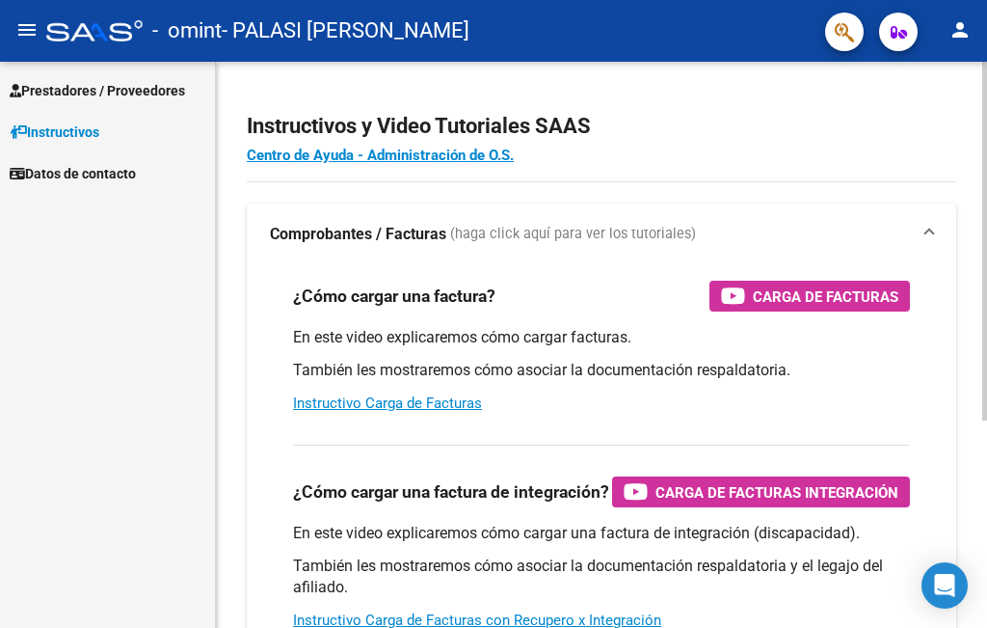
scroll to position [289, 0]
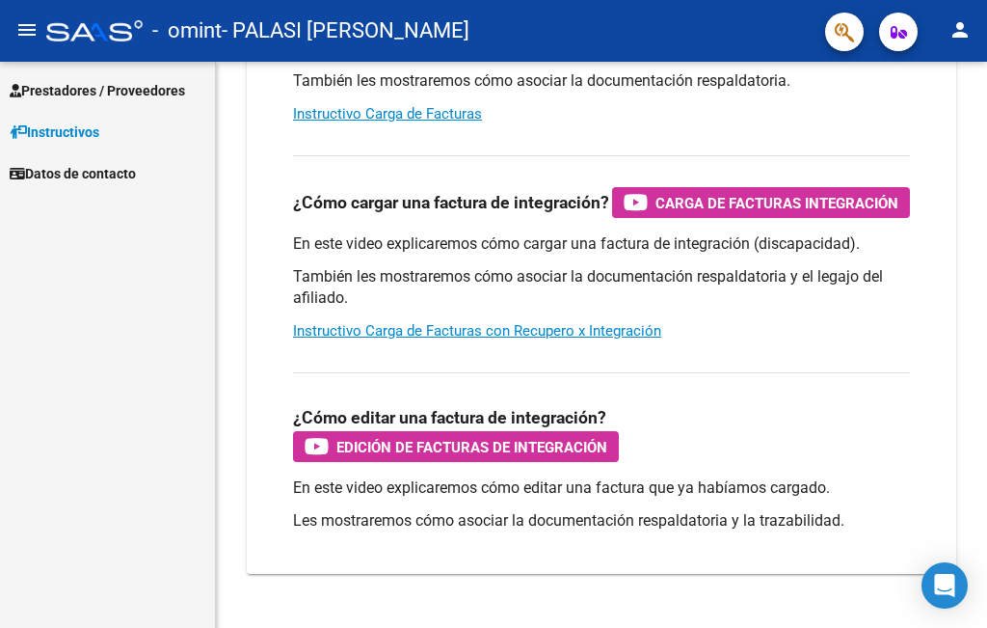
click at [89, 93] on span "Prestadores / Proveedores" at bounding box center [97, 90] width 175 height 21
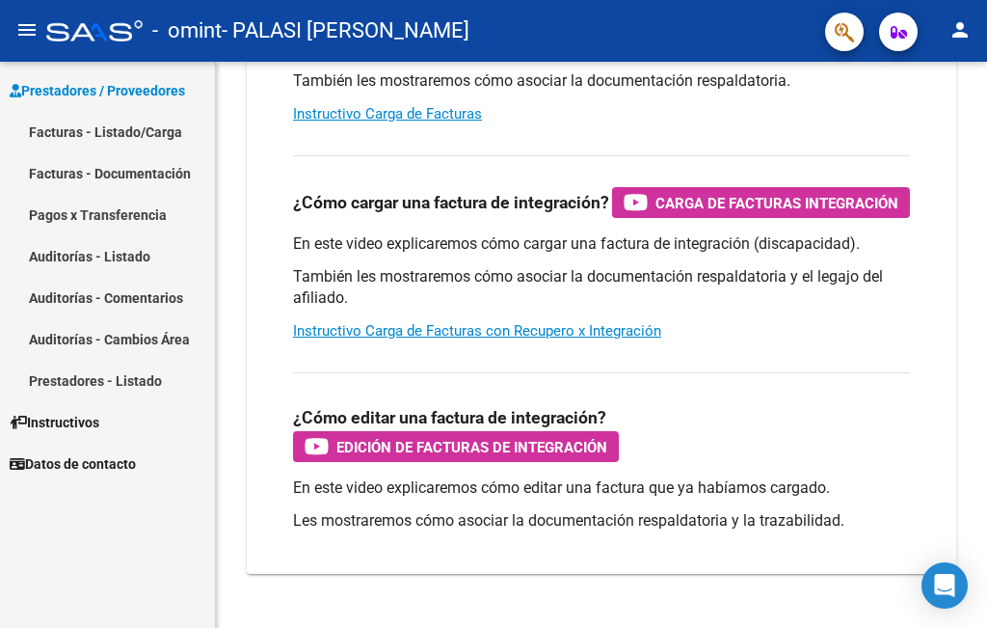
click at [92, 169] on link "Facturas - Documentación" at bounding box center [107, 172] width 215 height 41
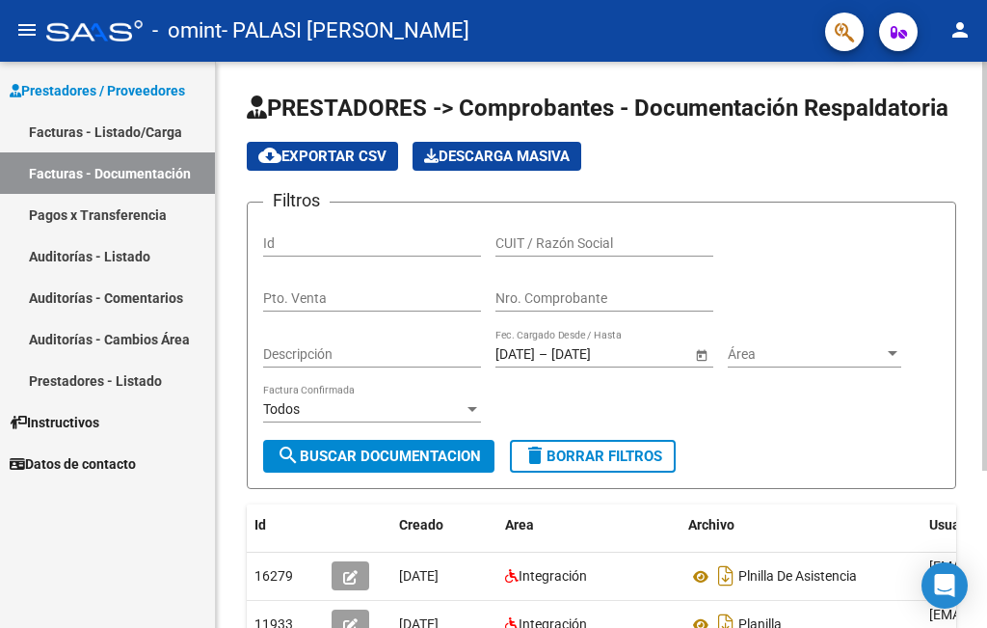
scroll to position [217, 0]
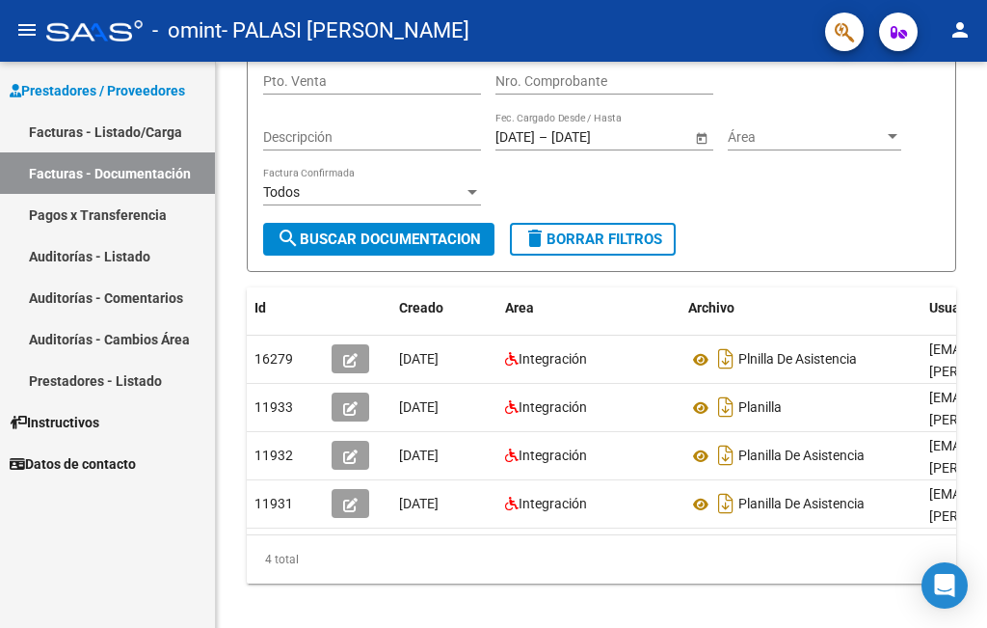
click at [128, 90] on span "Prestadores / Proveedores" at bounding box center [97, 90] width 175 height 21
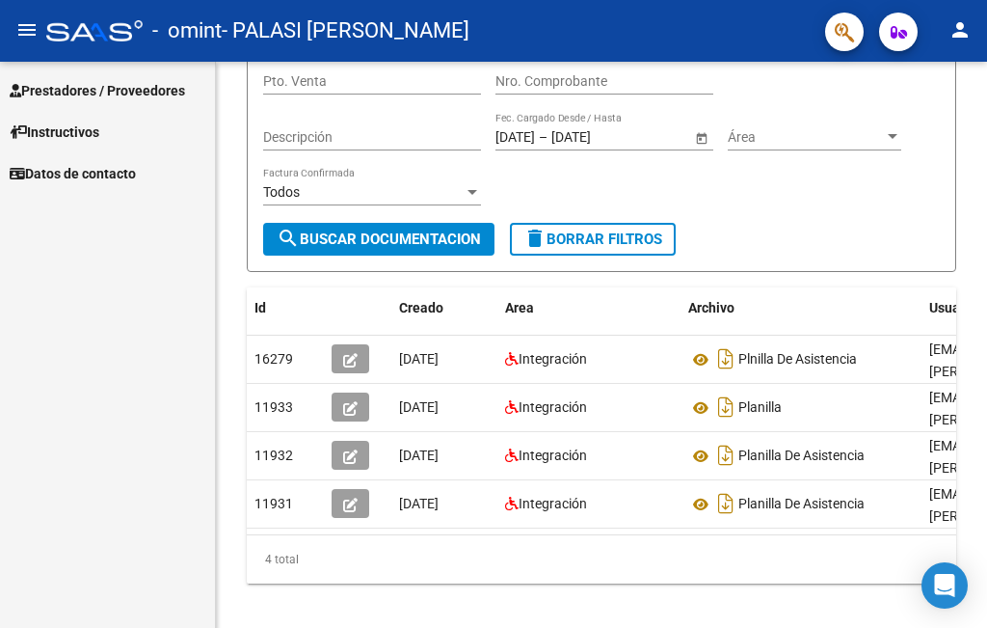
click at [66, 133] on span "Instructivos" at bounding box center [55, 131] width 90 height 21
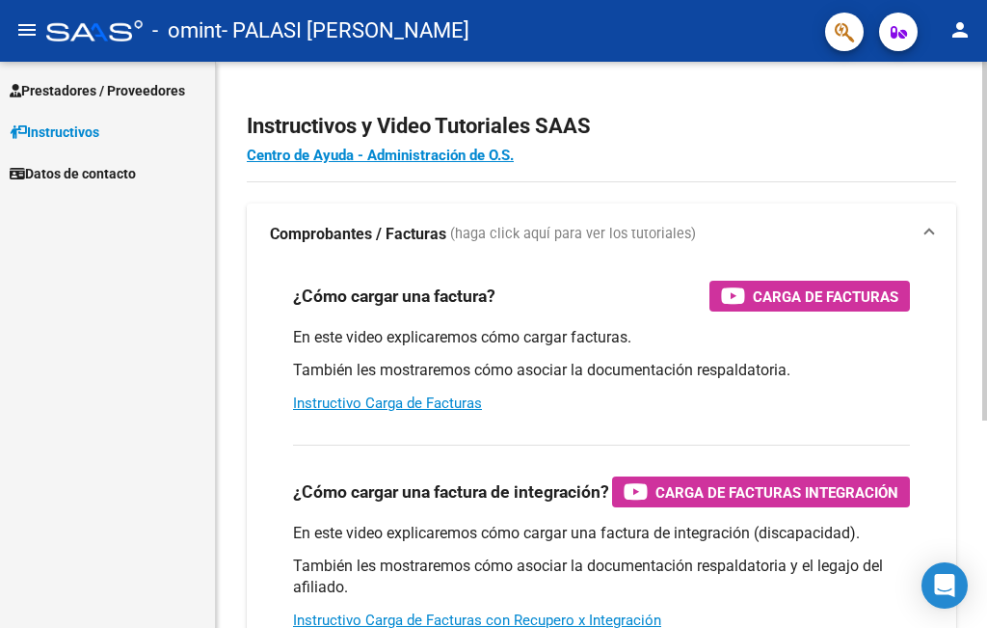
scroll to position [96, 0]
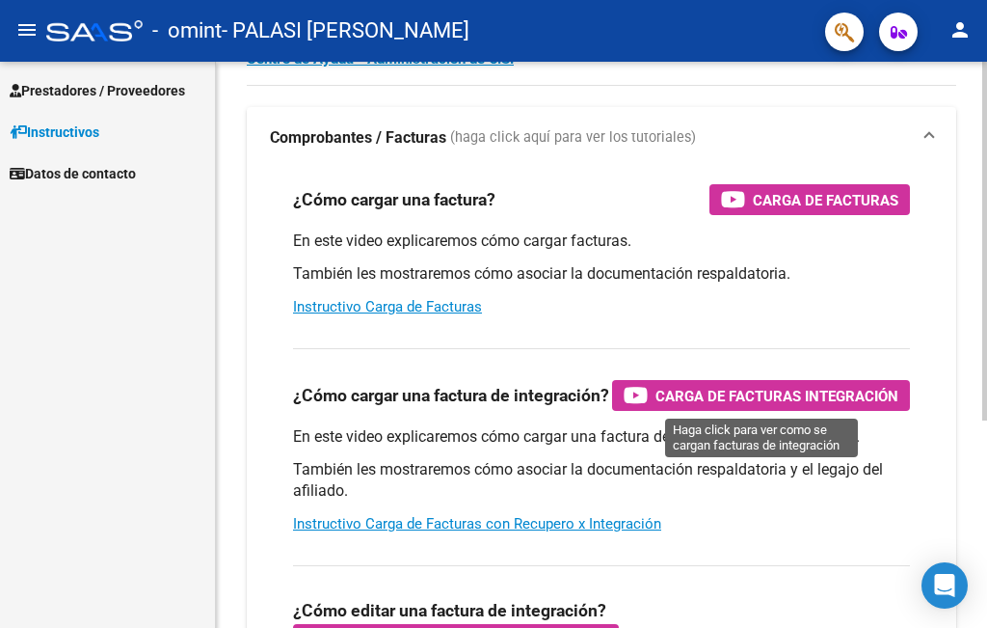
click at [737, 397] on span "Carga de Facturas Integración" at bounding box center [777, 396] width 243 height 24
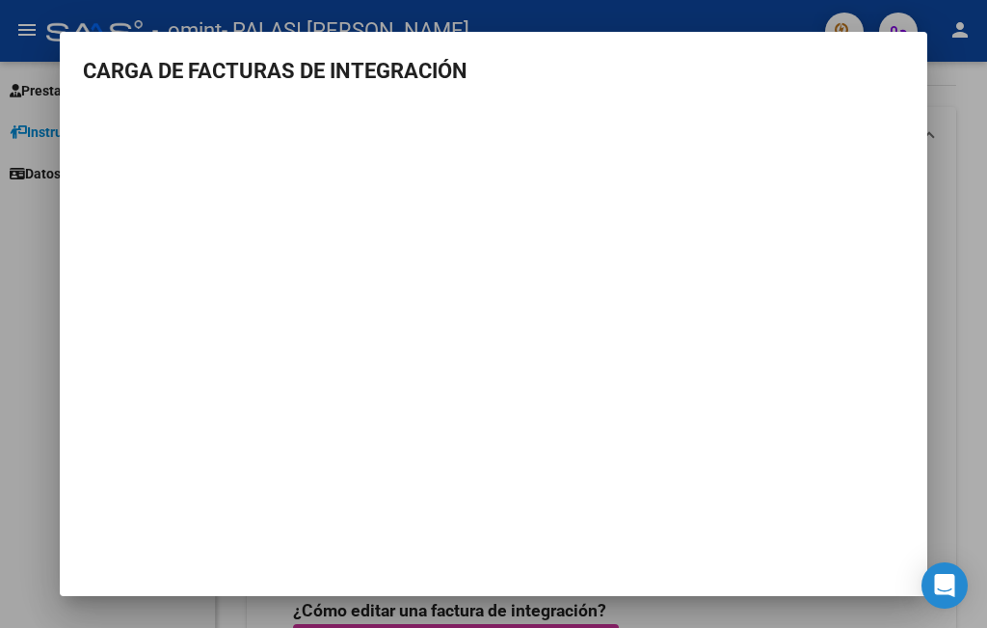
click at [5, 413] on div at bounding box center [493, 314] width 987 height 628
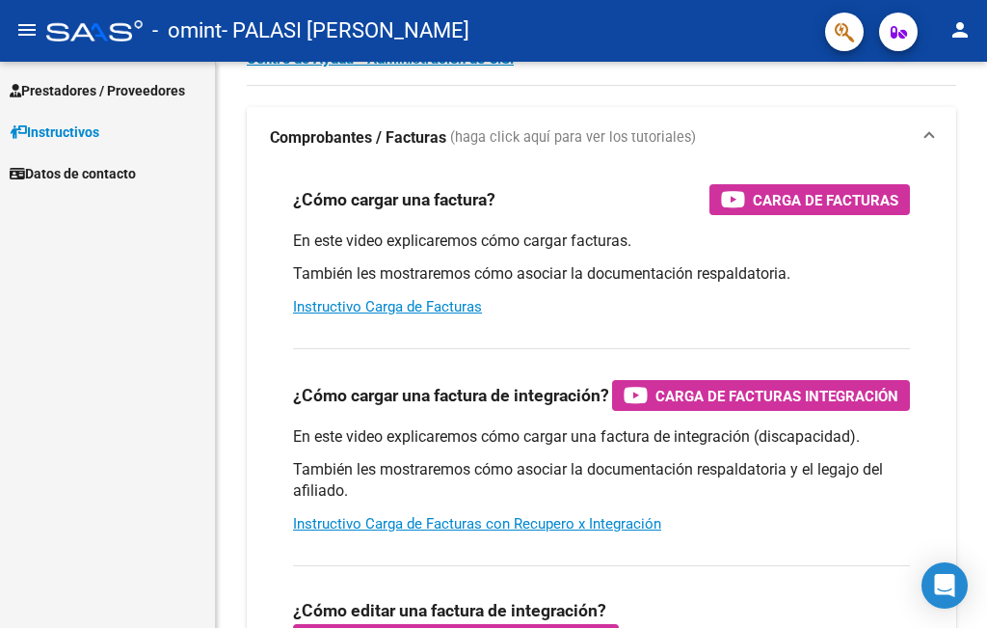
click at [105, 92] on span "Prestadores / Proveedores" at bounding box center [97, 90] width 175 height 21
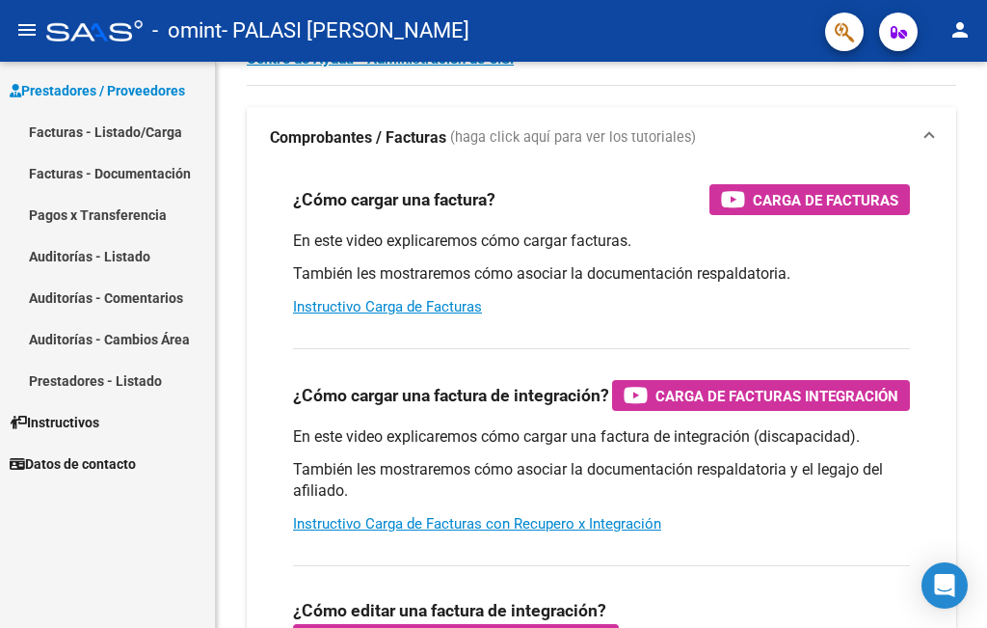
click at [116, 136] on link "Facturas - Listado/Carga" at bounding box center [107, 131] width 215 height 41
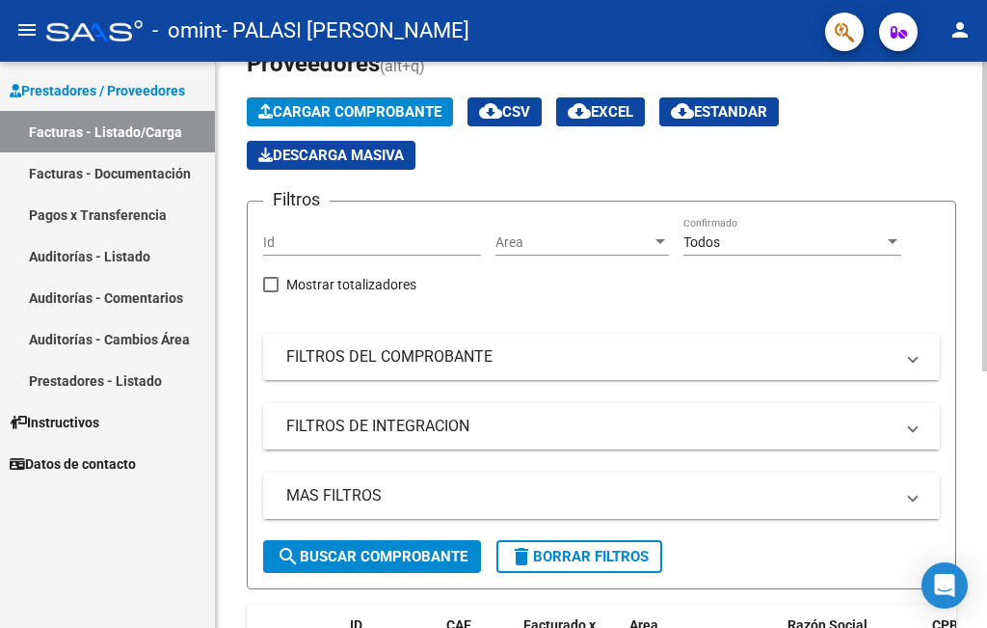
click at [337, 108] on span "Cargar Comprobante" at bounding box center [349, 111] width 183 height 17
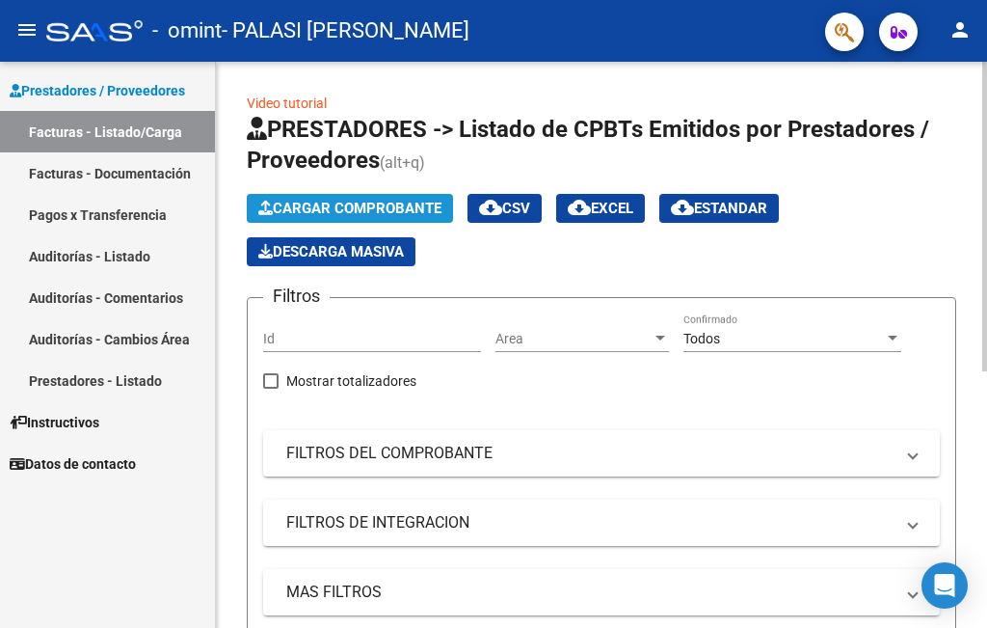
click at [349, 198] on button "Cargar Comprobante" at bounding box center [350, 208] width 206 height 29
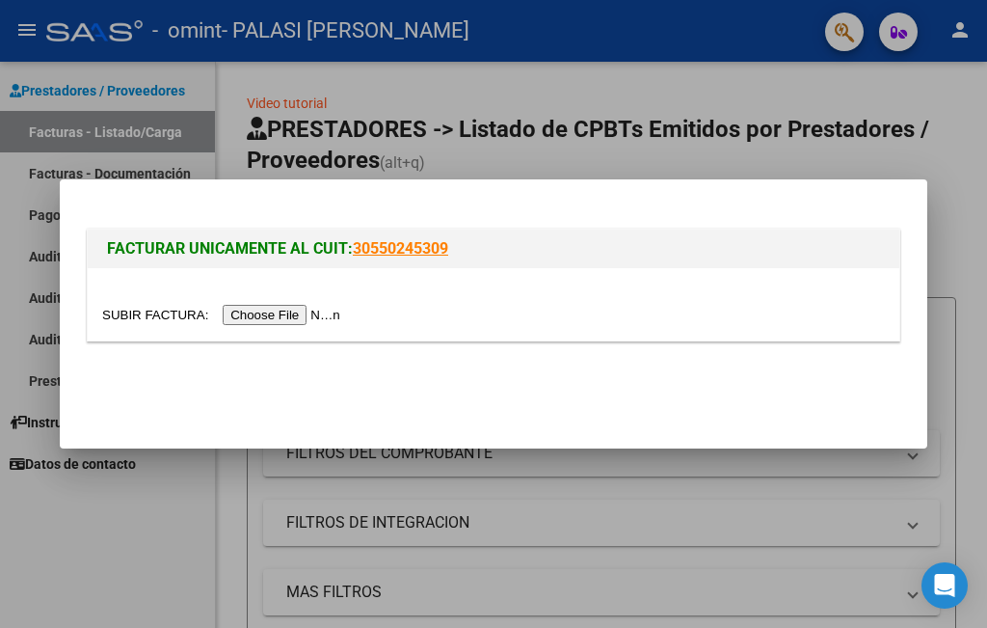
click at [299, 309] on input "file" at bounding box center [224, 315] width 244 height 20
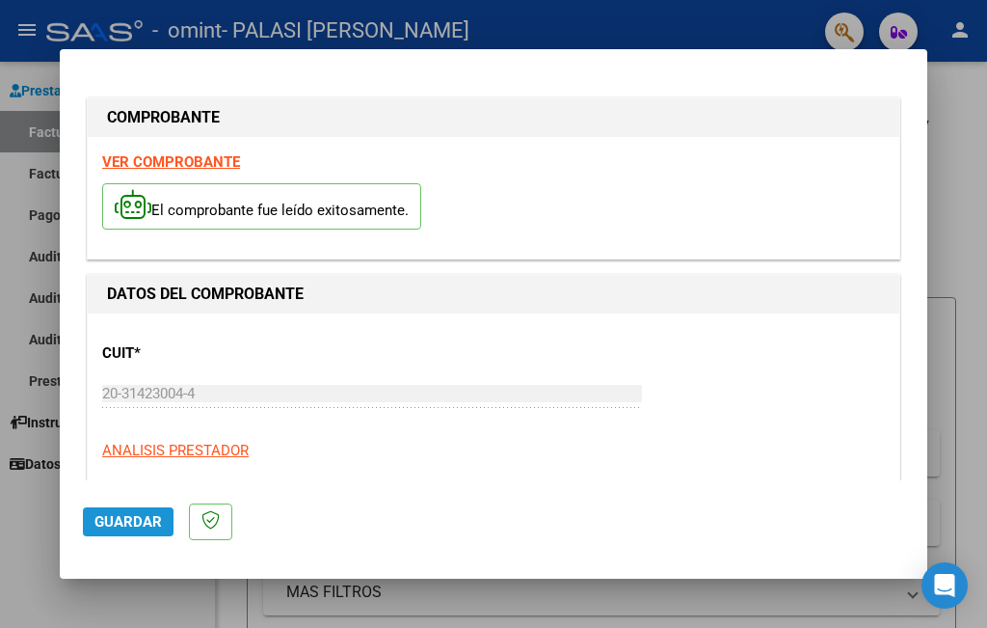
click at [110, 523] on span "Guardar" at bounding box center [127, 521] width 67 height 17
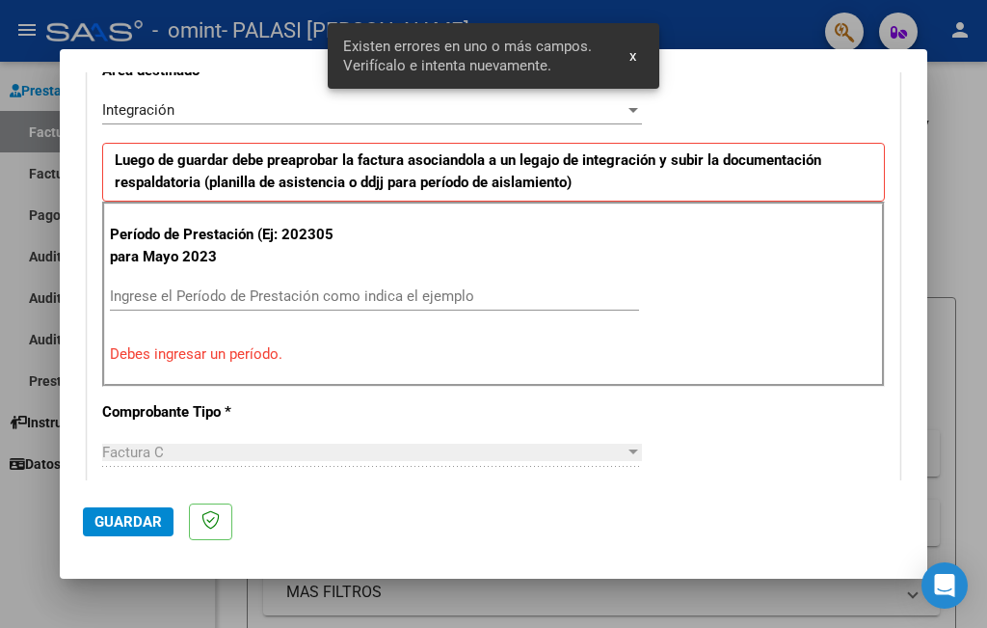
click at [632, 62] on span "x" at bounding box center [633, 55] width 7 height 17
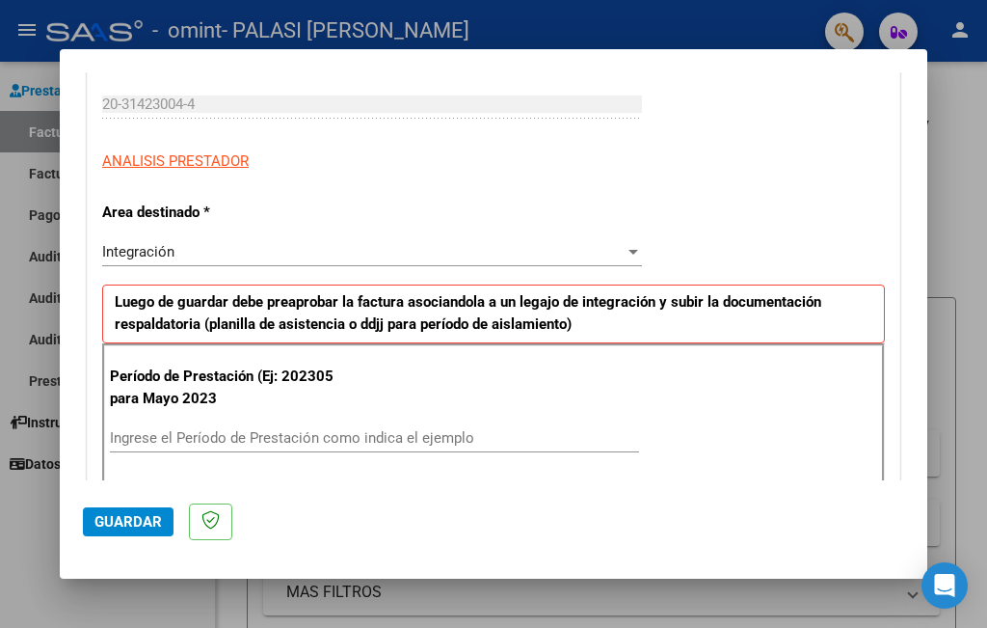
scroll to position [482, 0]
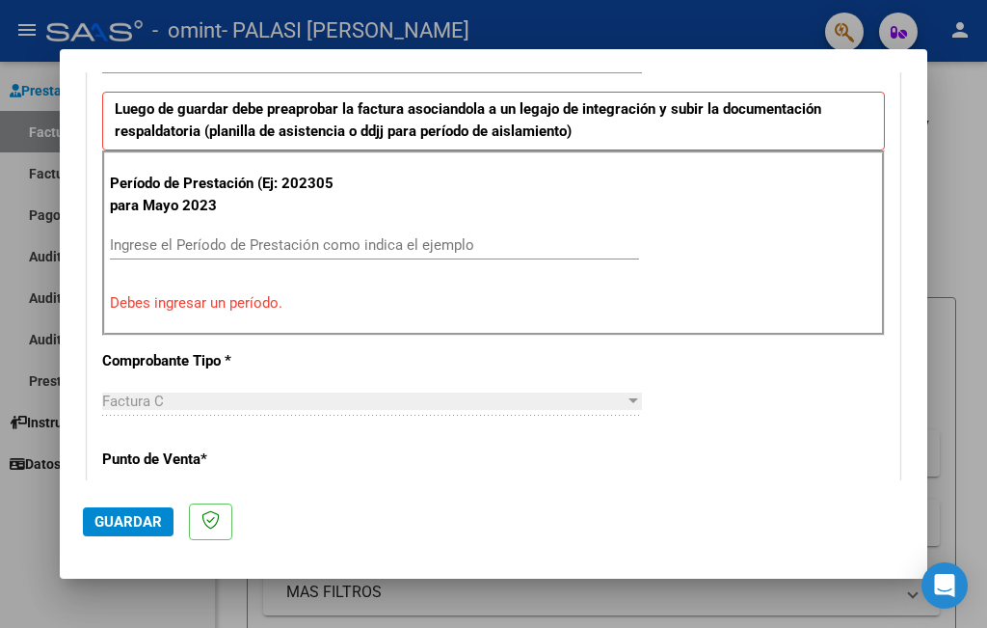
click at [272, 246] on input "Ingrese el Período de Prestación como indica el ejemplo" at bounding box center [374, 244] width 529 height 17
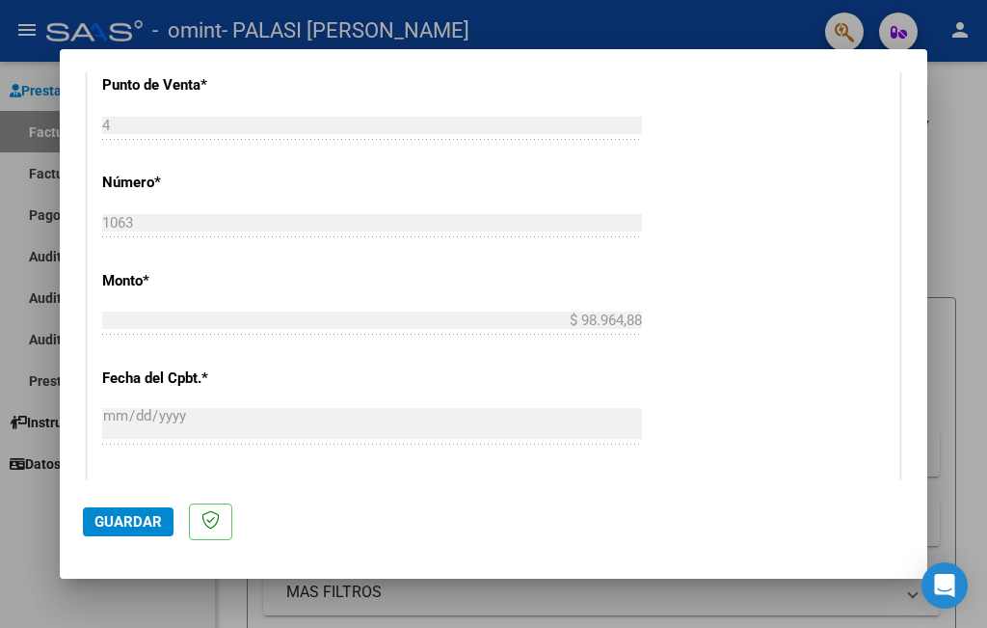
scroll to position [1287, 0]
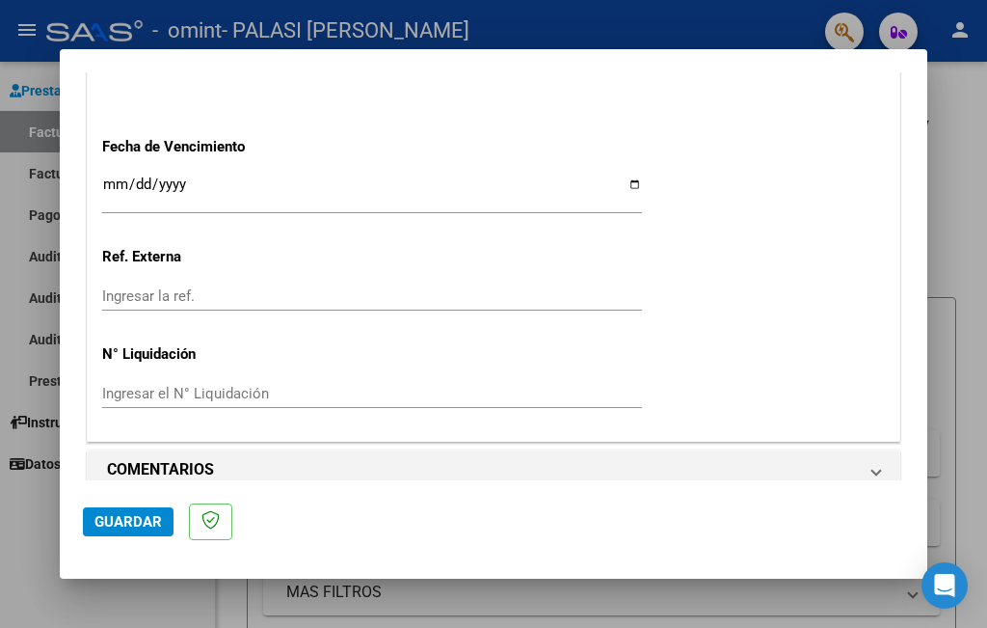
type input "202507"
click at [133, 516] on span "Guardar" at bounding box center [127, 521] width 67 height 17
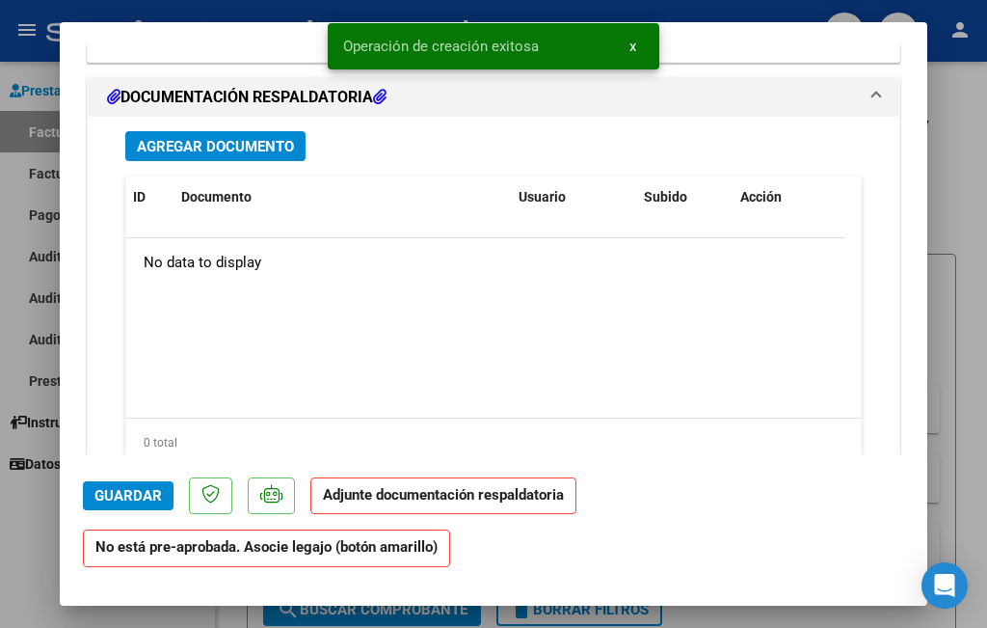
scroll to position [1543, 0]
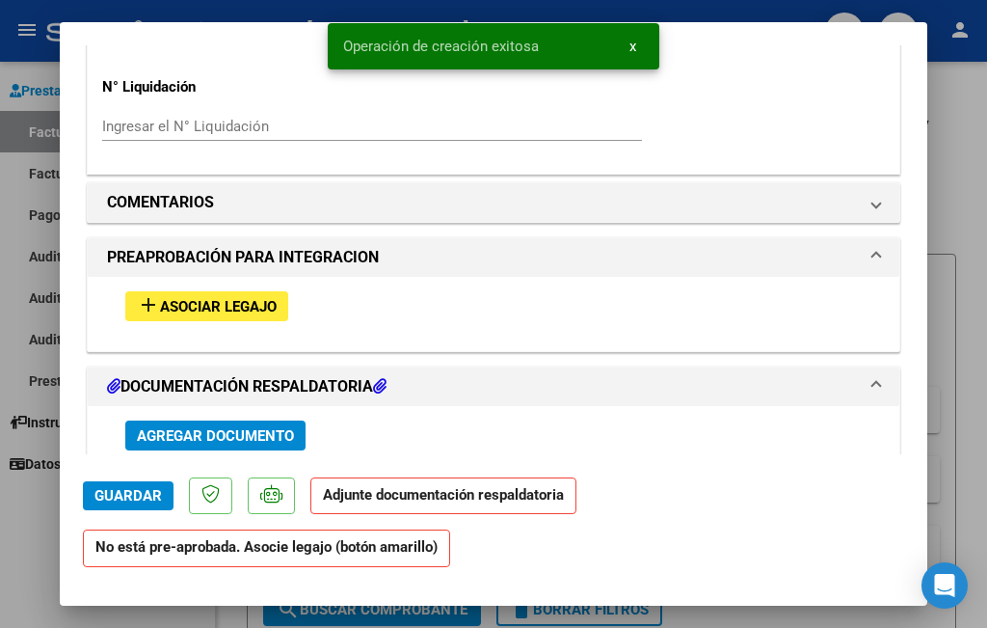
click at [181, 298] on span "Asociar Legajo" at bounding box center [218, 306] width 117 height 17
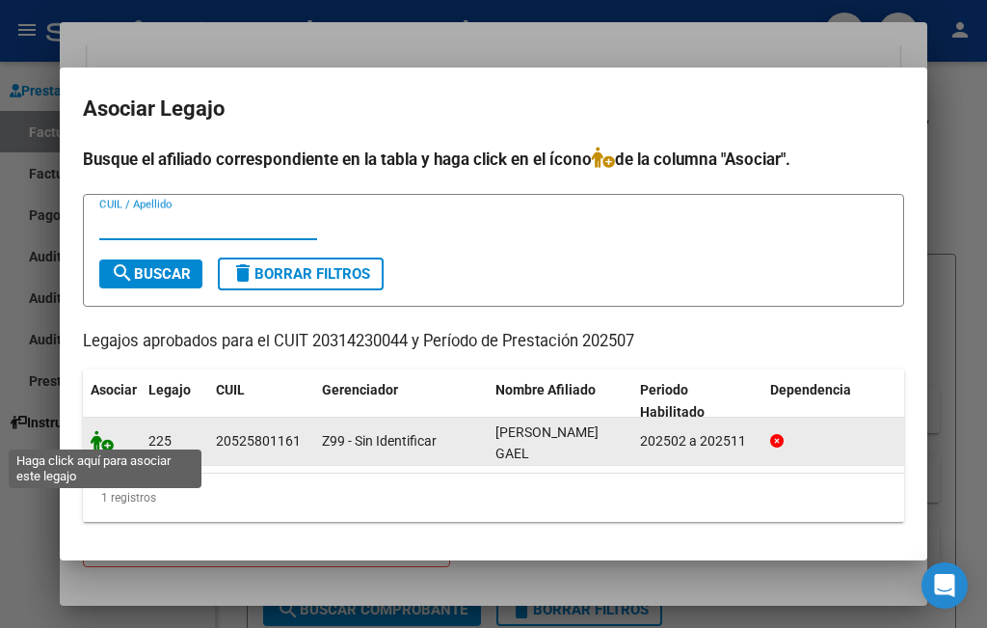
click at [106, 437] on icon at bounding box center [102, 440] width 23 height 21
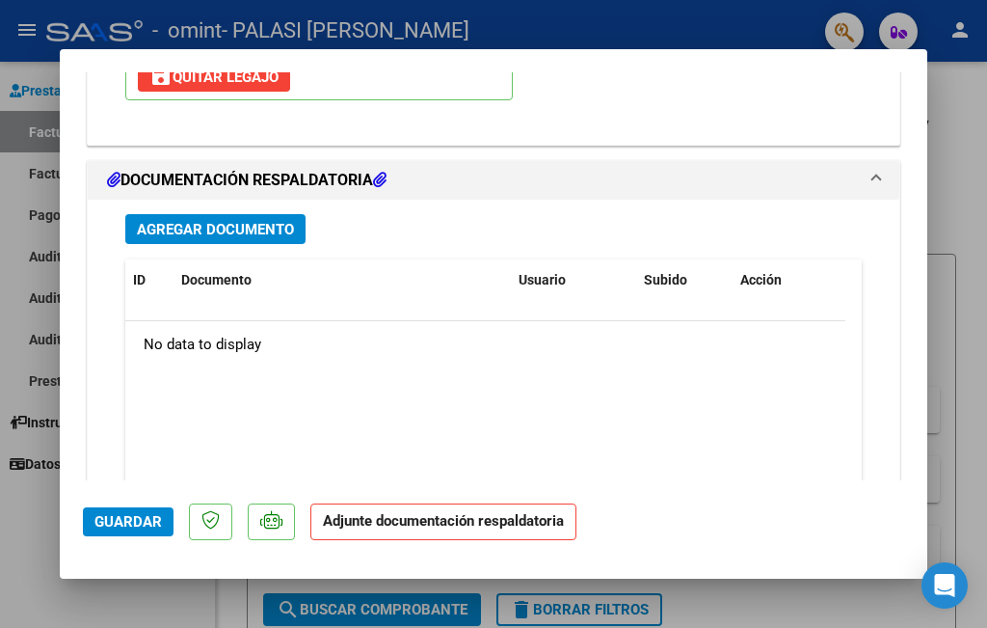
scroll to position [1979, 0]
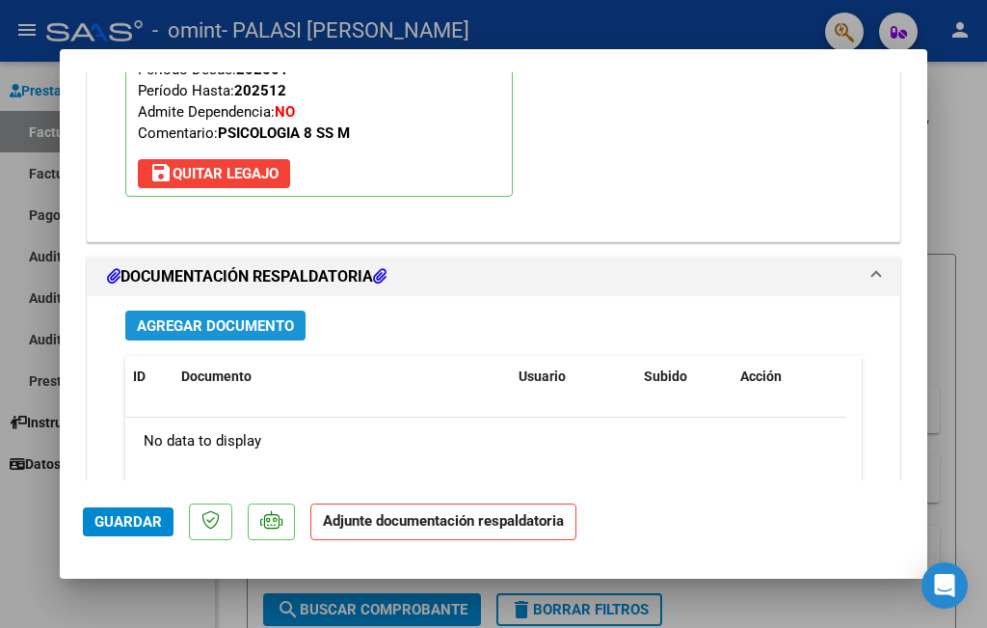
click at [270, 317] on span "Agregar Documento" at bounding box center [215, 325] width 157 height 17
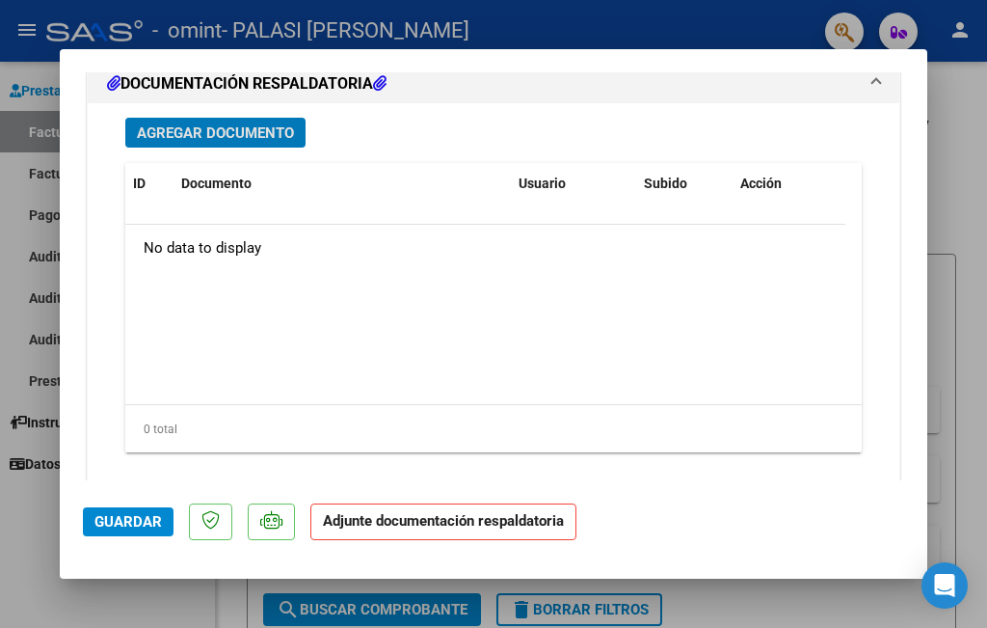
scroll to position [2076, 0]
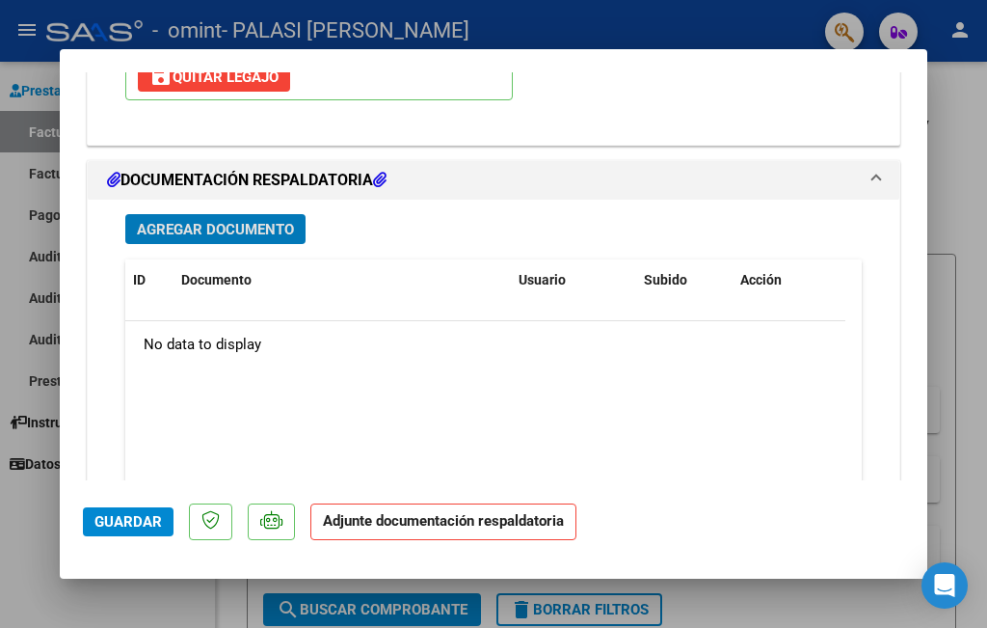
click at [241, 218] on button "Agregar Documento" at bounding box center [215, 229] width 180 height 30
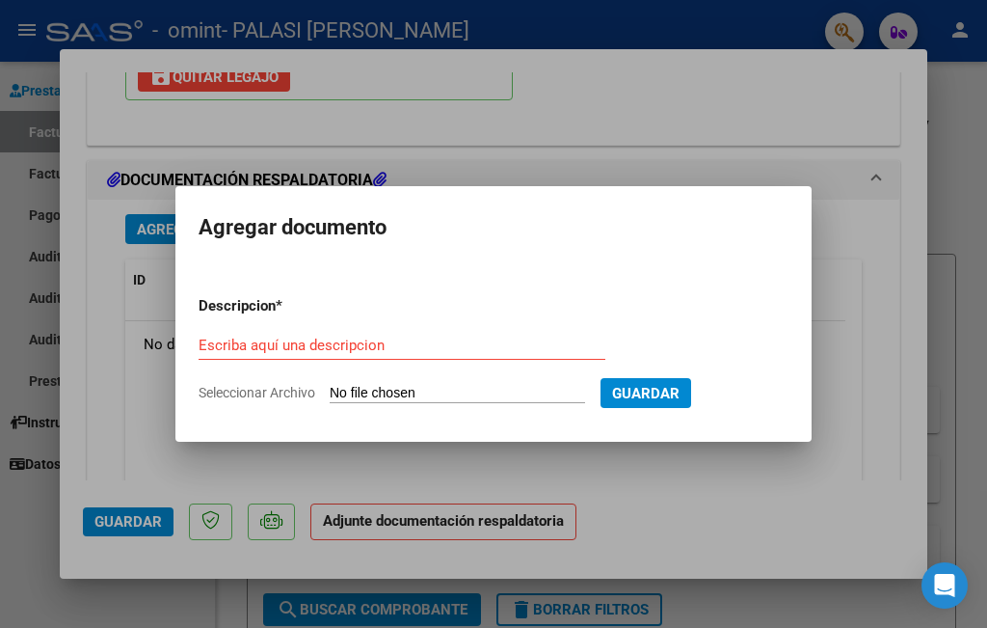
click at [476, 389] on input "Seleccionar Archivo" at bounding box center [457, 394] width 255 height 18
type input "C:\fakepath\plnilla.pdf"
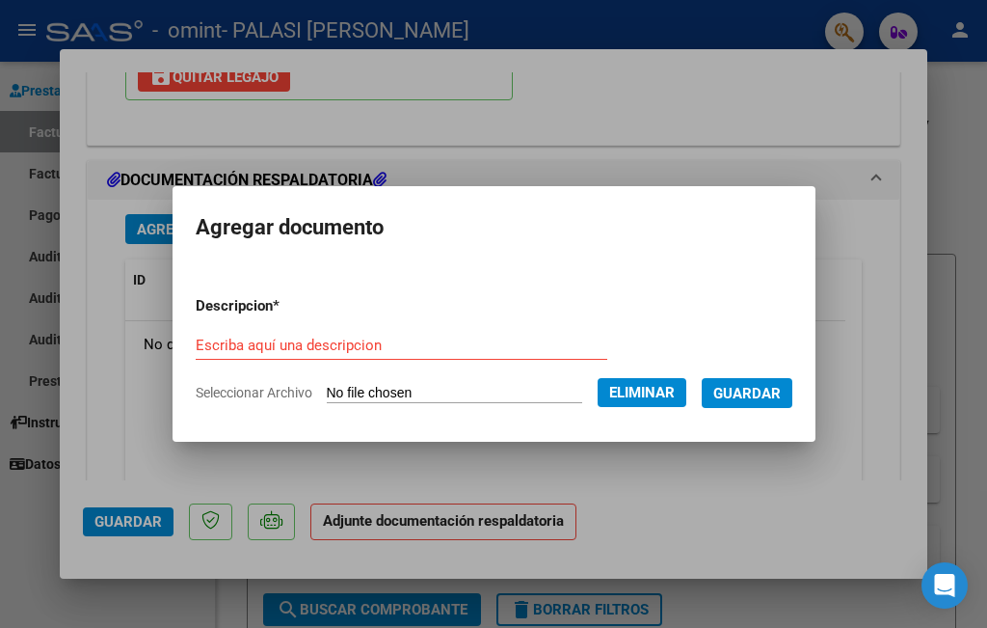
click at [430, 343] on input "Escriba aquí una descripcion" at bounding box center [402, 344] width 412 height 17
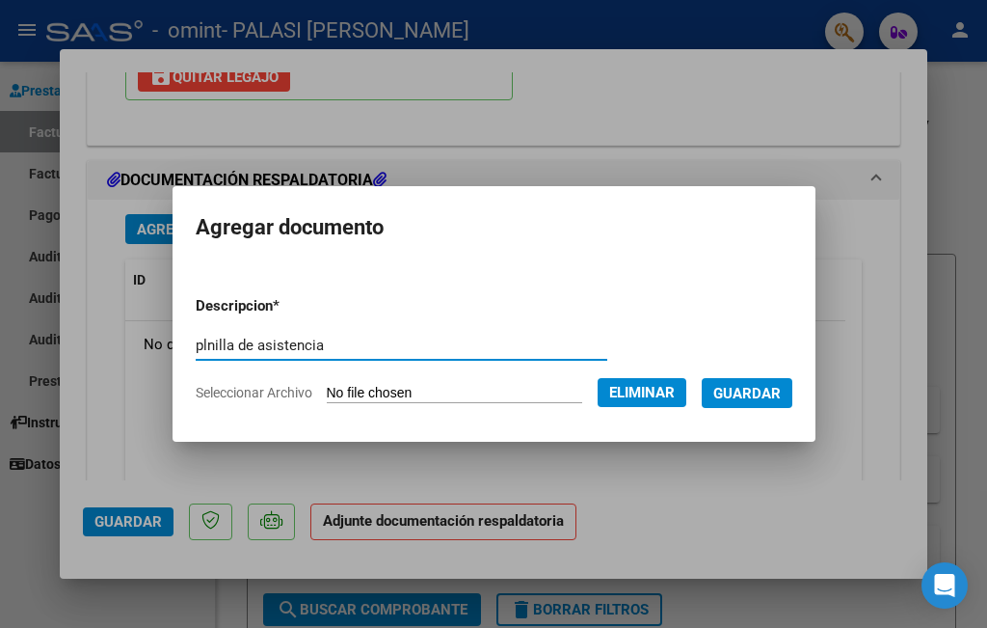
type input "plnilla de asistencia"
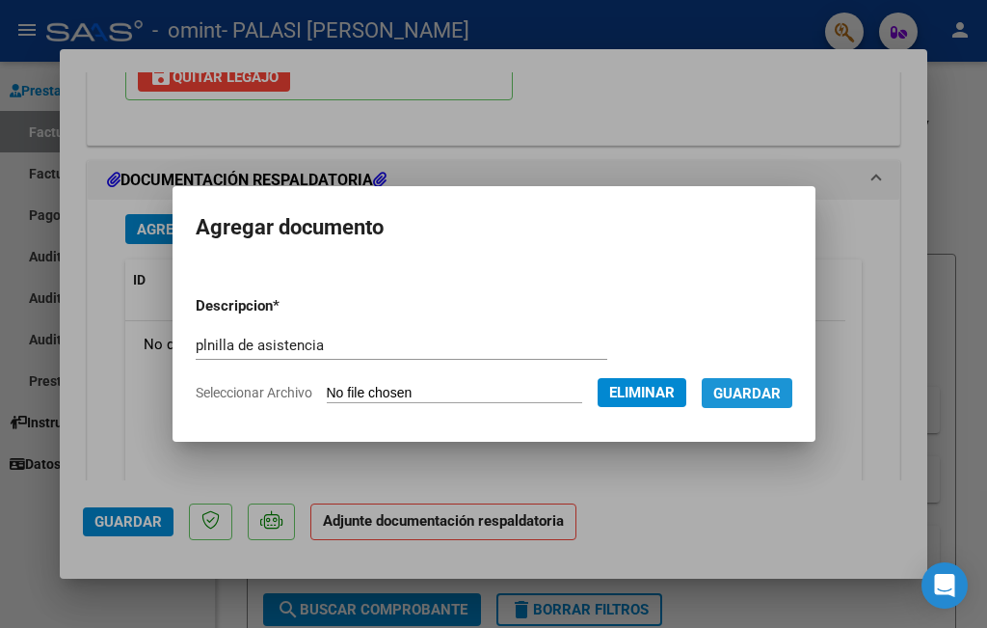
click at [756, 387] on span "Guardar" at bounding box center [746, 393] width 67 height 17
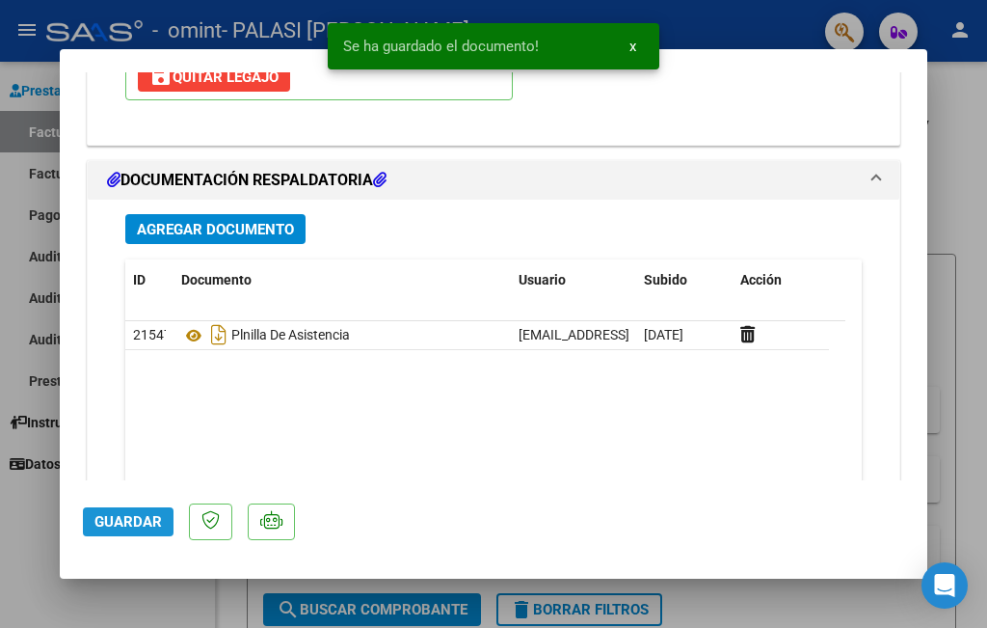
click at [124, 520] on span "Guardar" at bounding box center [127, 521] width 67 height 17
click at [143, 520] on span "Guardar" at bounding box center [127, 521] width 67 height 17
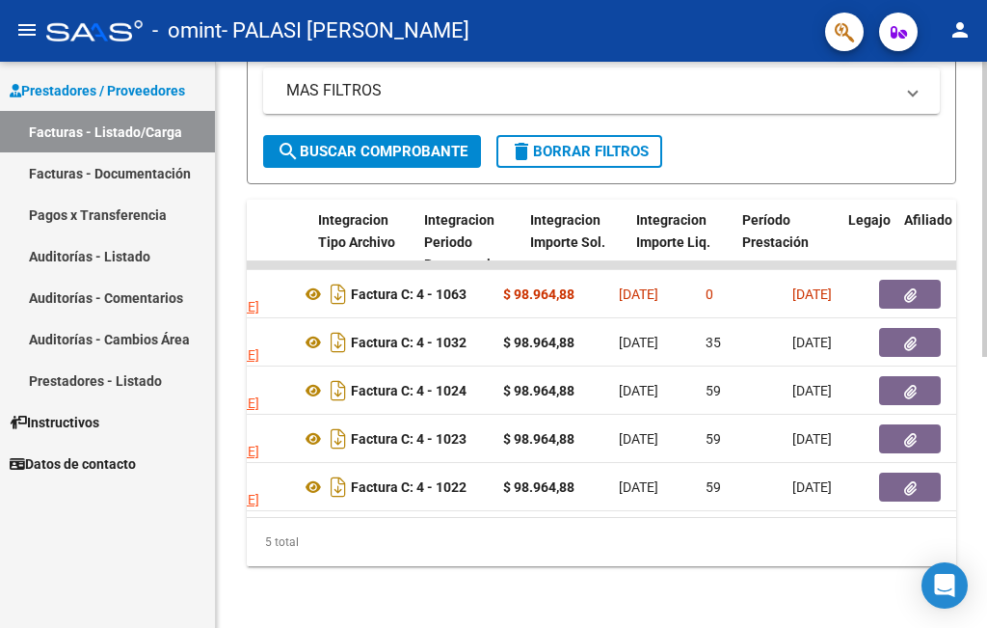
scroll to position [0, 2057]
